Goal: Navigation & Orientation: Find specific page/section

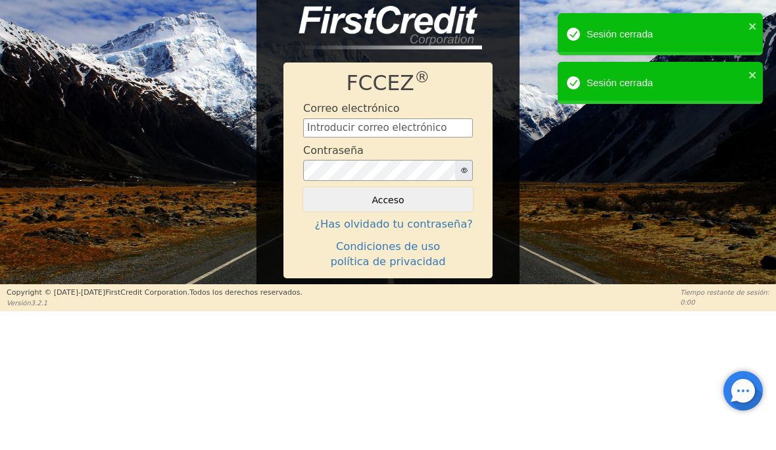
scroll to position [38, 0]
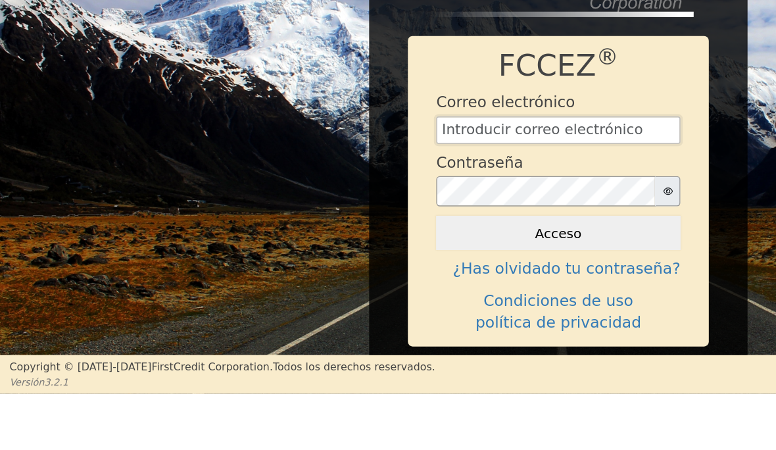
click at [389, 118] on input "text" at bounding box center [388, 128] width 170 height 20
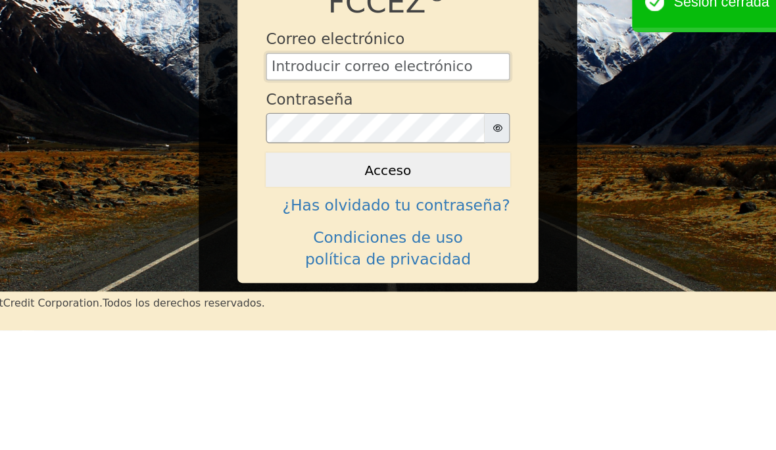
type input "[EMAIL_ADDRESS][DOMAIN_NAME]"
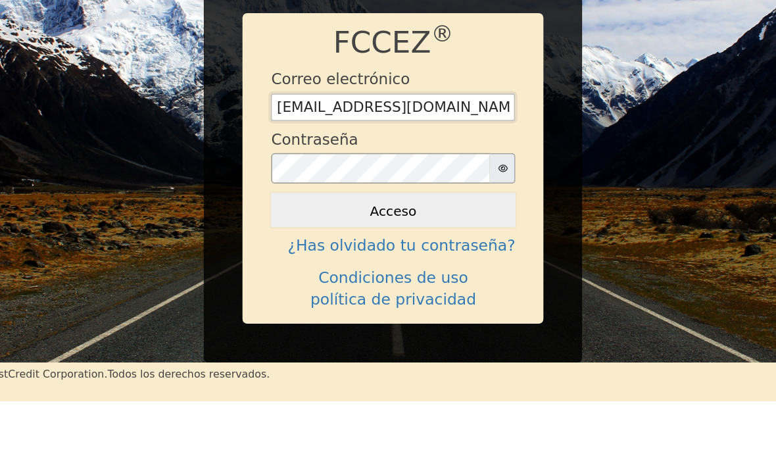
scroll to position [1, 0]
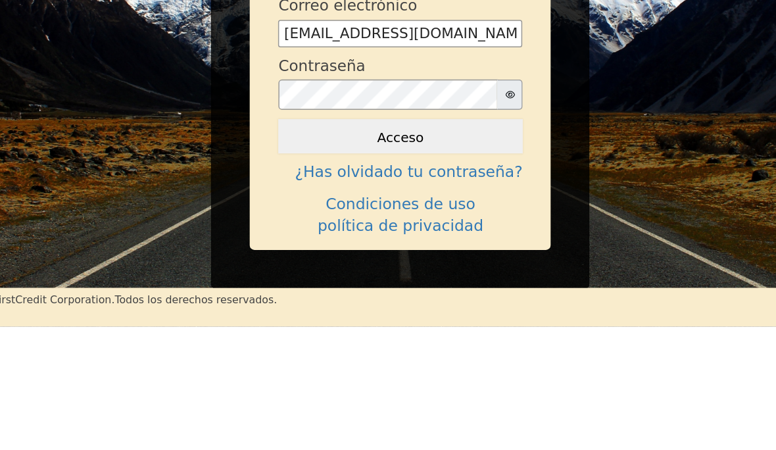
click at [316, 207] on button "Acceso" at bounding box center [388, 219] width 170 height 24
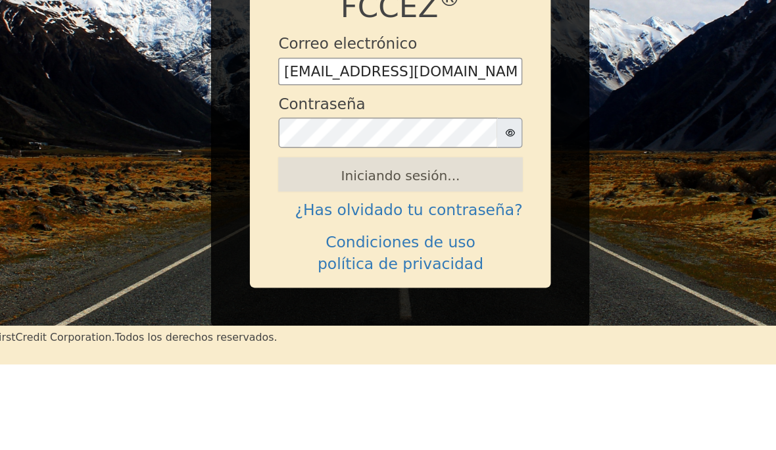
scroll to position [0, 0]
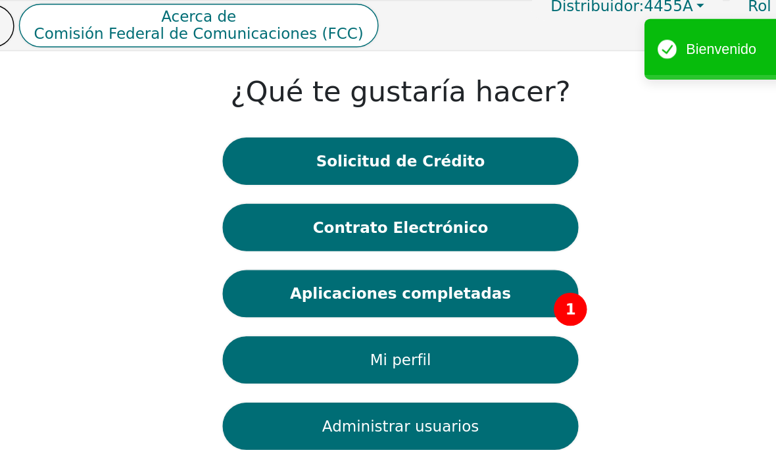
click at [495, 216] on span "1" at bounding box center [506, 214] width 23 height 23
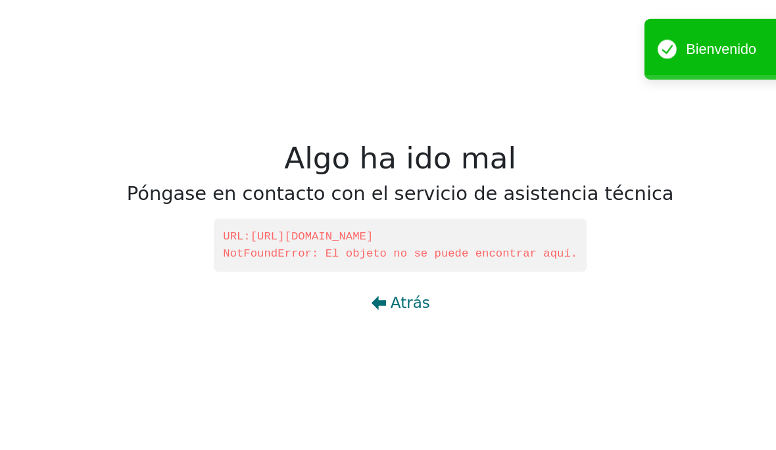
click at [382, 210] on font "Atrás" at bounding box center [396, 210] width 28 height 13
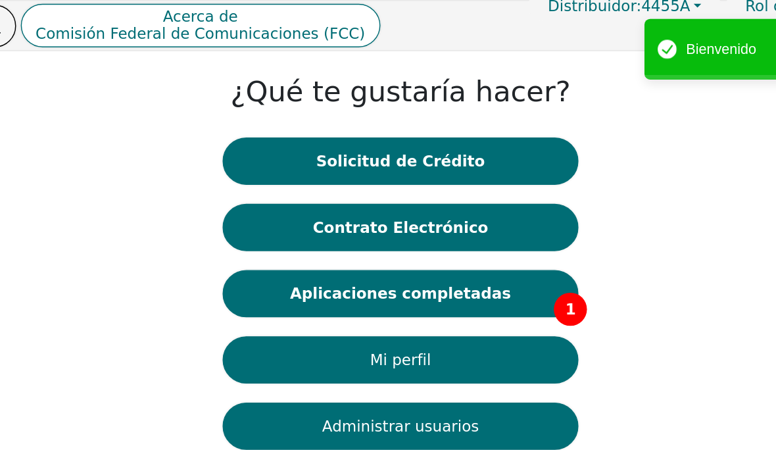
click at [378, 204] on button "Aplicaciones completadas 1" at bounding box center [388, 204] width 248 height 33
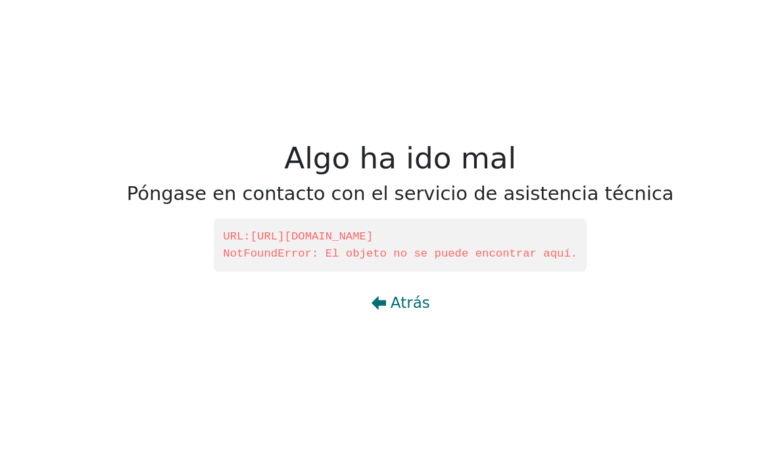
click at [382, 209] on font "Atrás" at bounding box center [396, 210] width 28 height 13
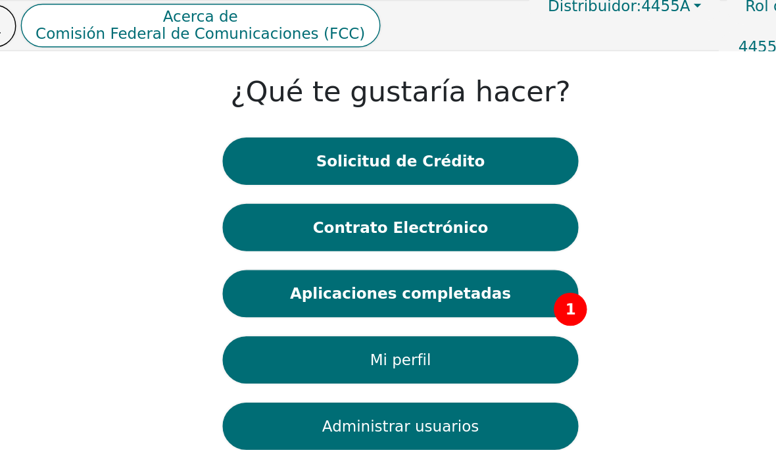
click at [338, 161] on button "Contrato Electrónico" at bounding box center [388, 157] width 248 height 33
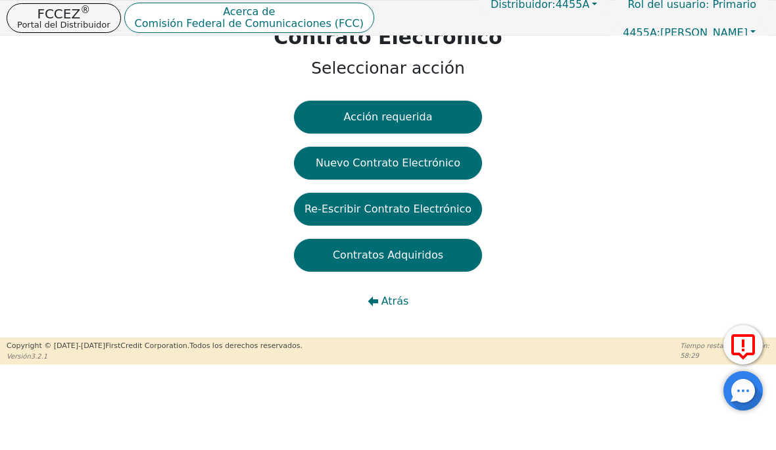
scroll to position [26, 0]
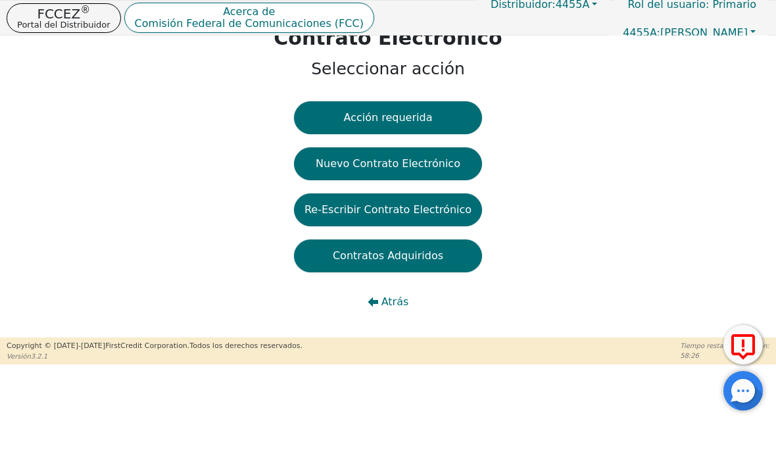
click at [79, 21] on font "Portal del Distribuidor" at bounding box center [63, 25] width 93 height 10
